Goal: Task Accomplishment & Management: Manage account settings

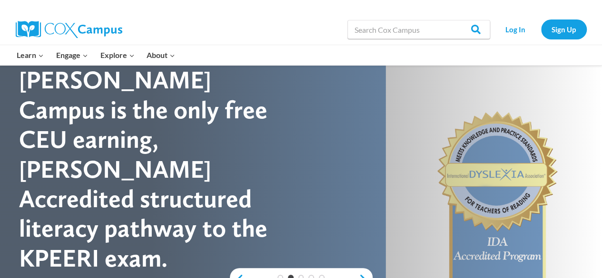
scroll to position [38, 0]
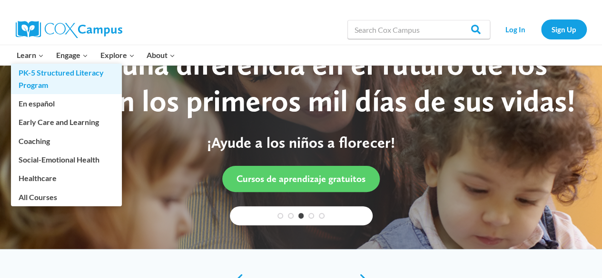
click at [52, 76] on link "PK-5 Structured Literacy Program" at bounding box center [66, 79] width 111 height 30
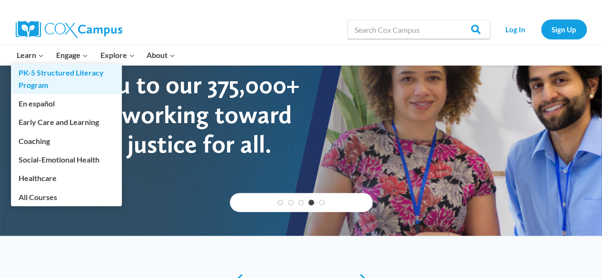
click at [52, 76] on link "PK-5 Structured Literacy Program" at bounding box center [66, 79] width 111 height 30
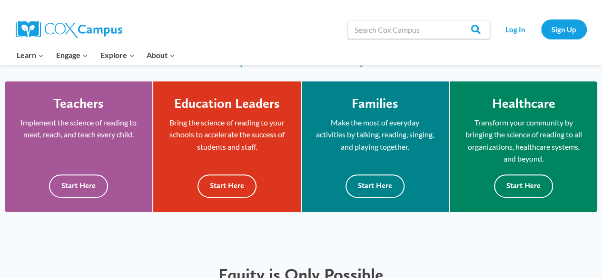
scroll to position [255, 0]
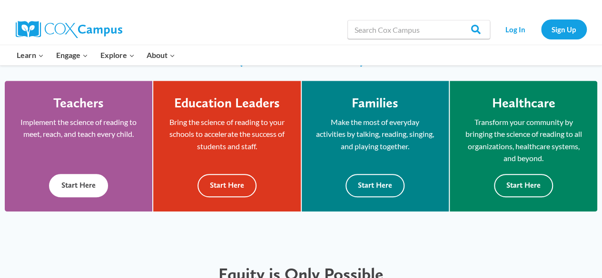
click at [75, 182] on button "Start Here" at bounding box center [78, 185] width 59 height 23
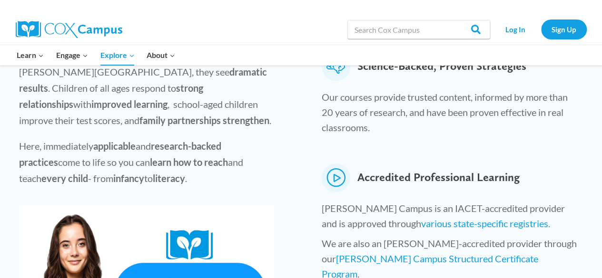
scroll to position [372, 0]
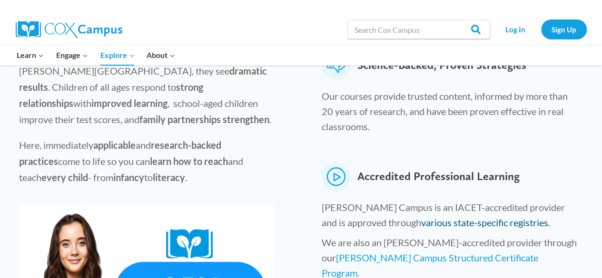
click at [421, 217] on link "various state-specific registries." at bounding box center [485, 222] width 129 height 11
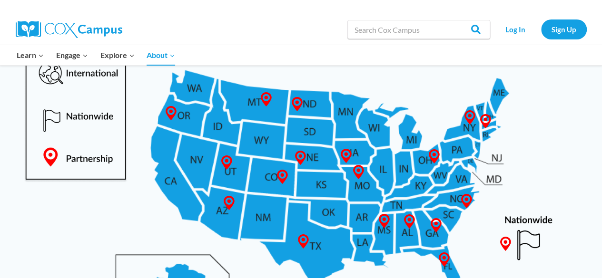
scroll to position [504, 0]
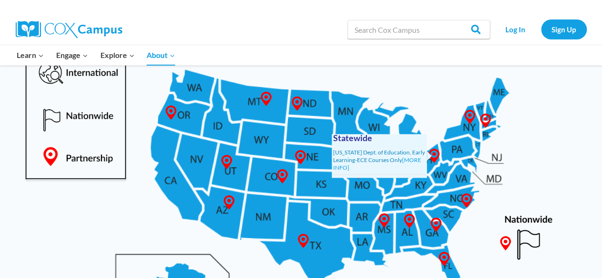
click at [426, 144] on span "Statewide Ohio Dept. of Education, Early Learning-ECE Courses Only [MORE INFO]" at bounding box center [378, 156] width 95 height 44
click at [416, 156] on link "[MORE INFO]" at bounding box center [377, 163] width 88 height 15
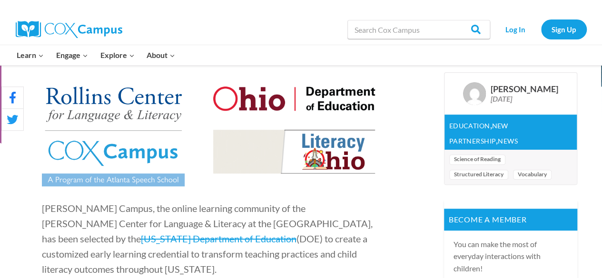
scroll to position [282, 0]
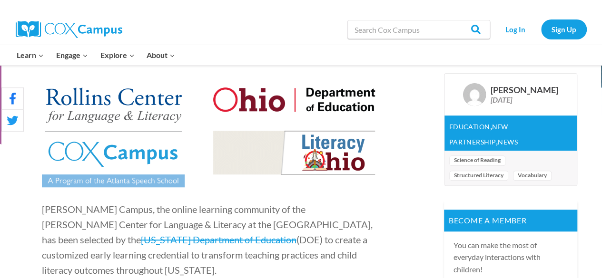
click at [102, 181] on img at bounding box center [113, 138] width 143 height 100
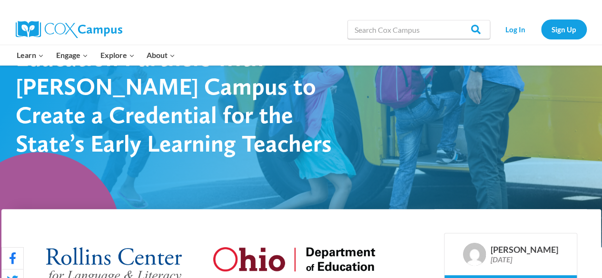
scroll to position [0, 0]
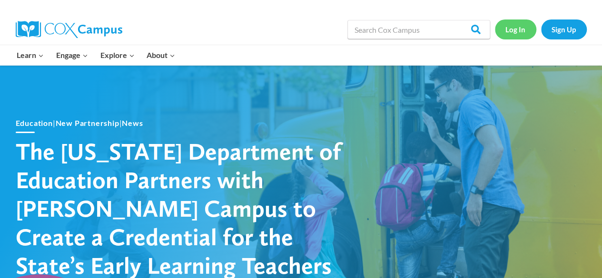
click at [518, 28] on link "Log In" at bounding box center [515, 28] width 41 height 19
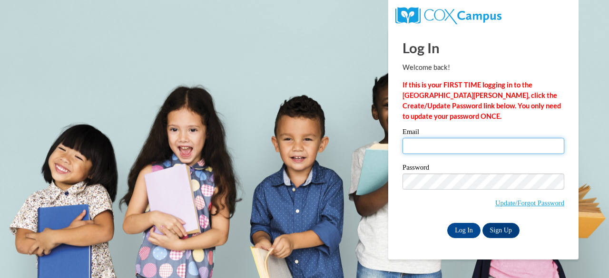
click at [424, 145] on input "Email" at bounding box center [483, 146] width 162 height 16
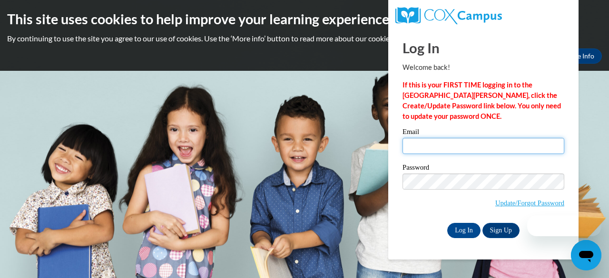
click at [424, 145] on input "Email" at bounding box center [483, 146] width 162 height 16
type input "K"
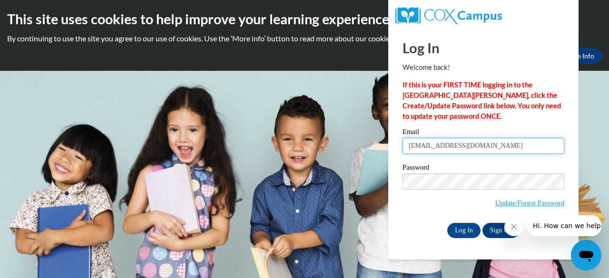
type input "yunkerkm@yahoo.com"
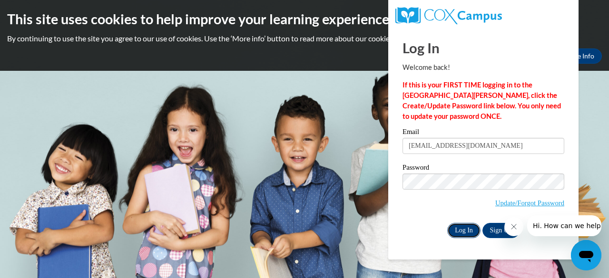
click at [462, 233] on input "Log In" at bounding box center [463, 230] width 33 height 15
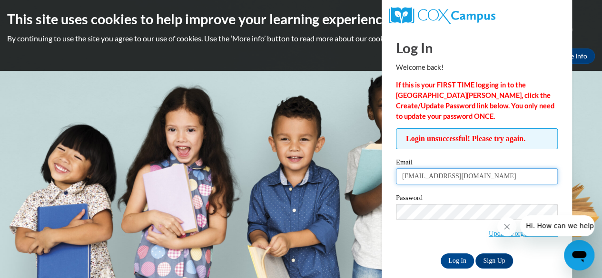
click at [474, 172] on input "yunkerkm@yahoo.com" at bounding box center [477, 176] width 162 height 16
type input "y"
type input "crutchek@cpsboe.k12.oh.us"
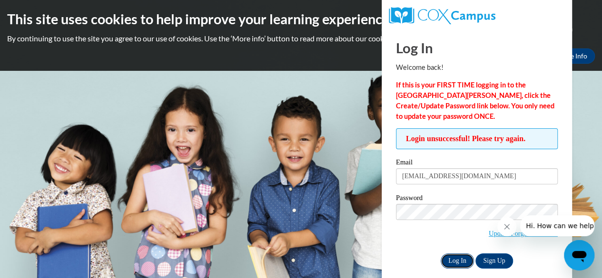
click at [455, 262] on input "Log In" at bounding box center [456, 260] width 33 height 15
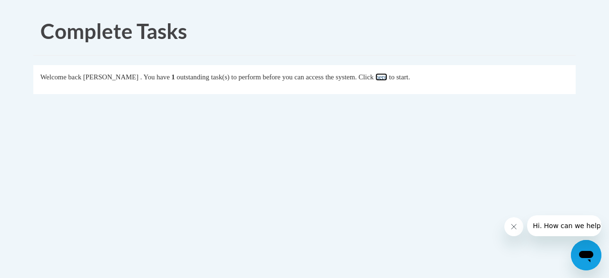
click at [387, 77] on link "here" at bounding box center [381, 77] width 12 height 8
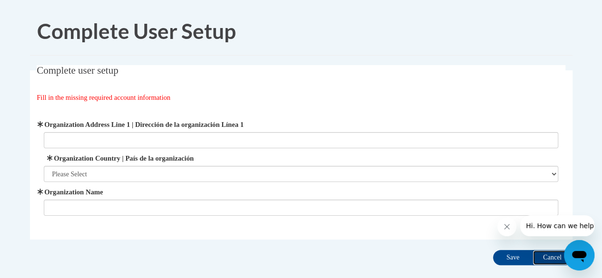
click at [550, 258] on input "Cancel" at bounding box center [552, 257] width 40 height 15
click at [549, 254] on input "Cancel" at bounding box center [552, 257] width 40 height 15
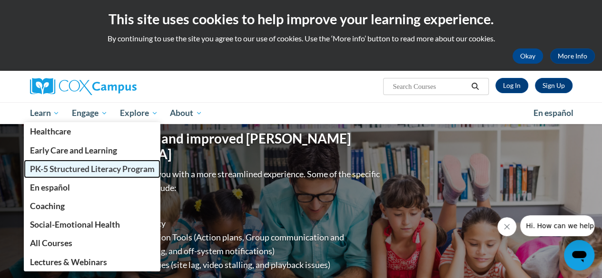
click at [63, 167] on span "PK-5 Structured Literacy Program" at bounding box center [91, 169] width 125 height 10
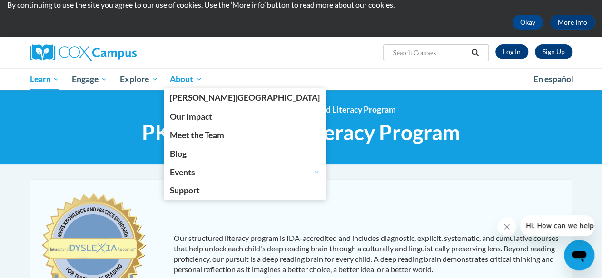
scroll to position [30, 0]
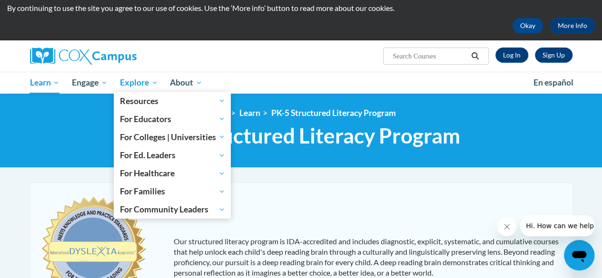
click at [136, 83] on span "Explore" at bounding box center [139, 82] width 38 height 11
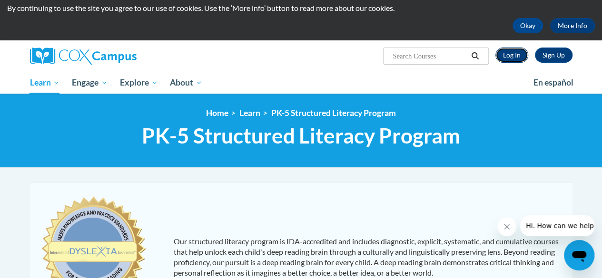
click at [516, 52] on link "Log In" at bounding box center [511, 55] width 33 height 15
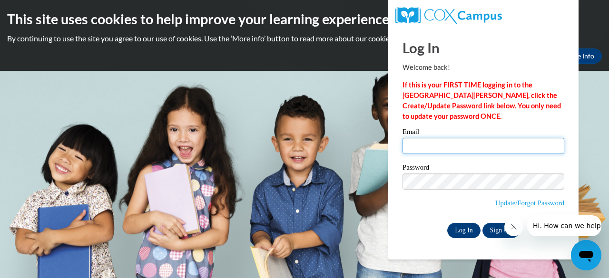
type input "[EMAIL_ADDRESS][DOMAIN_NAME]"
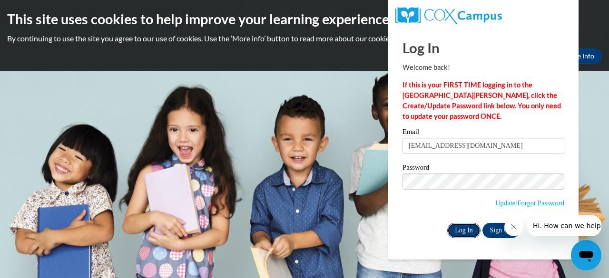
click at [461, 224] on input "Log In" at bounding box center [463, 230] width 33 height 15
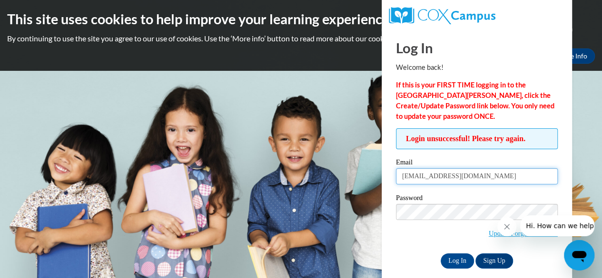
click at [497, 182] on input "[EMAIL_ADDRESS][DOMAIN_NAME]" at bounding box center [477, 176] width 162 height 16
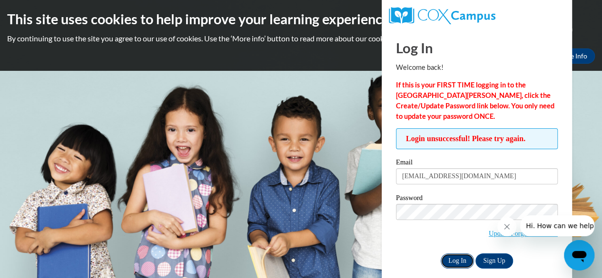
click at [455, 265] on input "Log In" at bounding box center [456, 260] width 33 height 15
click at [353, 218] on body "This site uses cookies to help improve your learning experience. By continuing …" at bounding box center [301, 139] width 602 height 278
click at [455, 259] on input "Log In" at bounding box center [456, 260] width 33 height 15
